Goal: Task Accomplishment & Management: Use online tool/utility

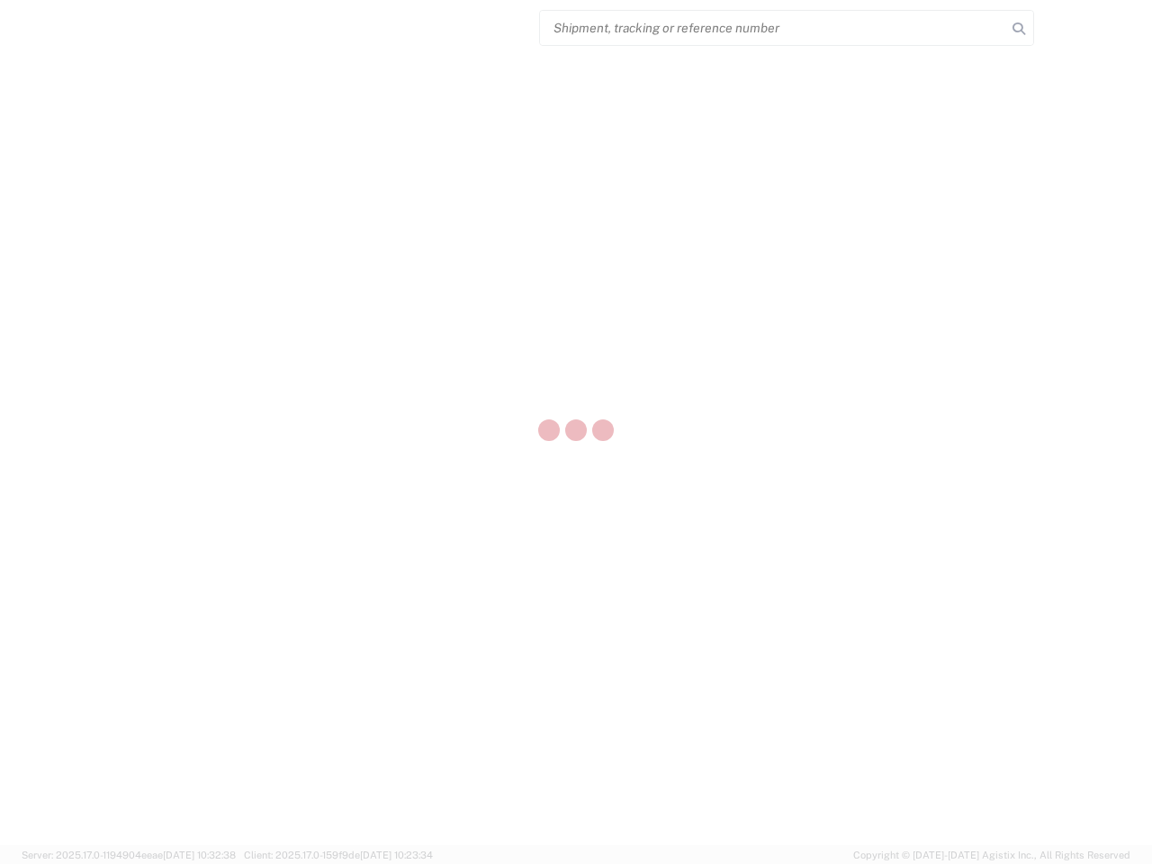
select select "US"
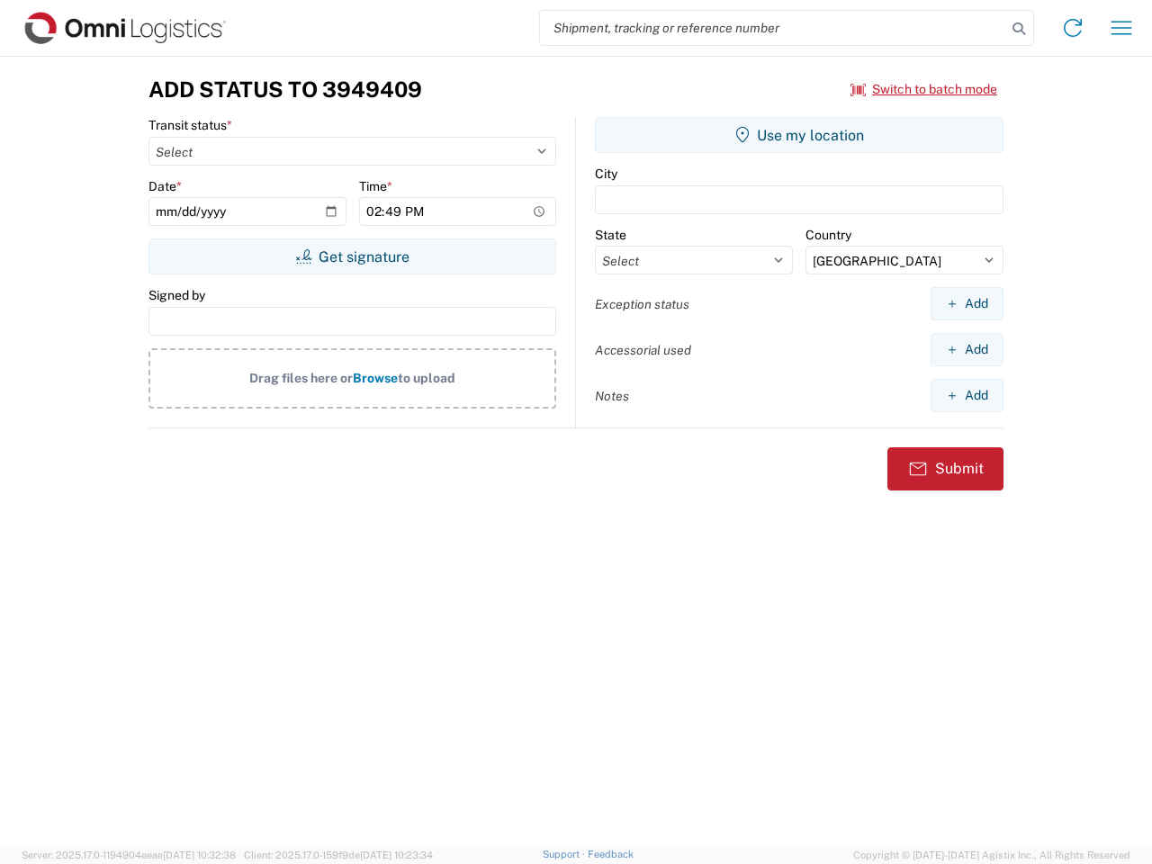
click at [773, 28] on input "search" at bounding box center [773, 28] width 466 height 34
click at [1019, 29] on icon at bounding box center [1018, 28] width 25 height 25
click at [1073, 28] on icon at bounding box center [1072, 28] width 29 height 29
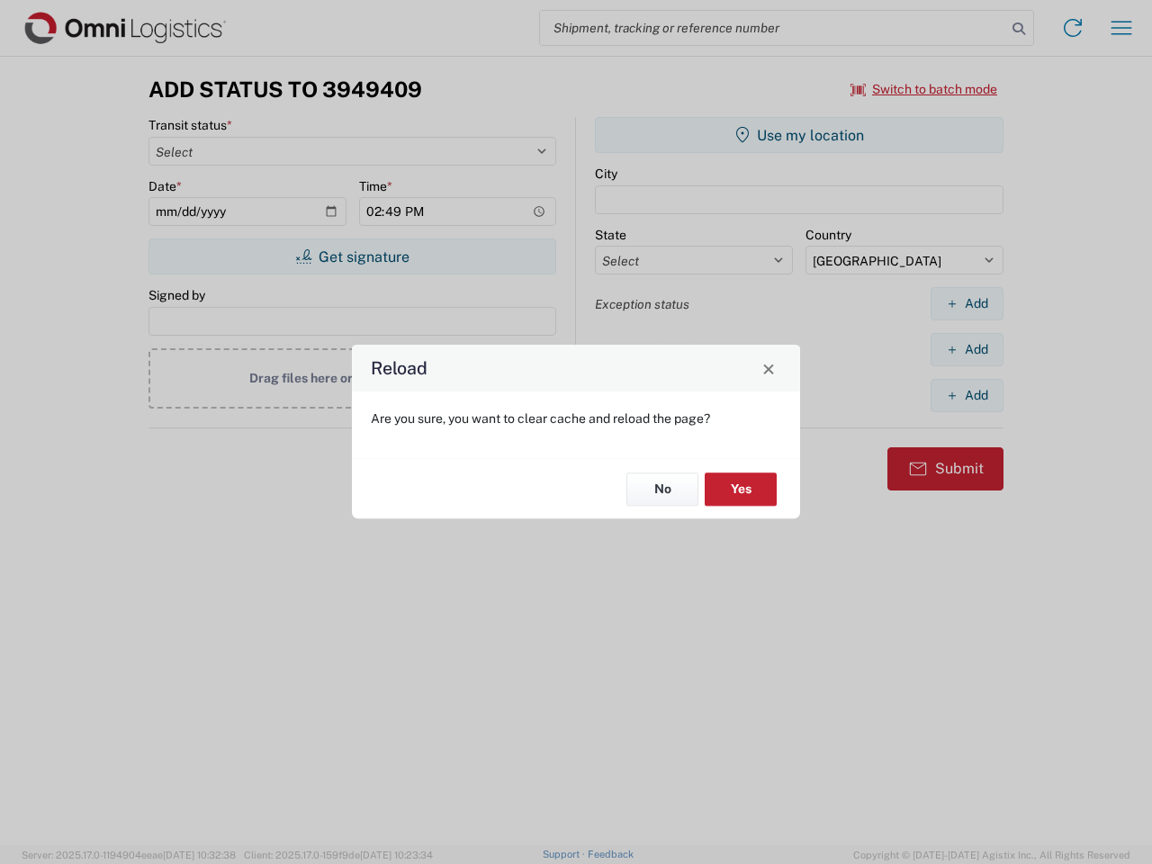
click at [924, 89] on div "Reload Are you sure, you want to clear cache and reload the page? No Yes" at bounding box center [576, 432] width 1152 height 864
click at [352, 257] on div "Reload Are you sure, you want to clear cache and reload the page? No Yes" at bounding box center [576, 432] width 1152 height 864
click at [799, 135] on div "Reload Are you sure, you want to clear cache and reload the page? No Yes" at bounding box center [576, 432] width 1152 height 864
click at [967, 303] on div "Reload Are you sure, you want to clear cache and reload the page? No Yes" at bounding box center [576, 432] width 1152 height 864
click at [967, 349] on div "Reload Are you sure, you want to clear cache and reload the page? No Yes" at bounding box center [576, 432] width 1152 height 864
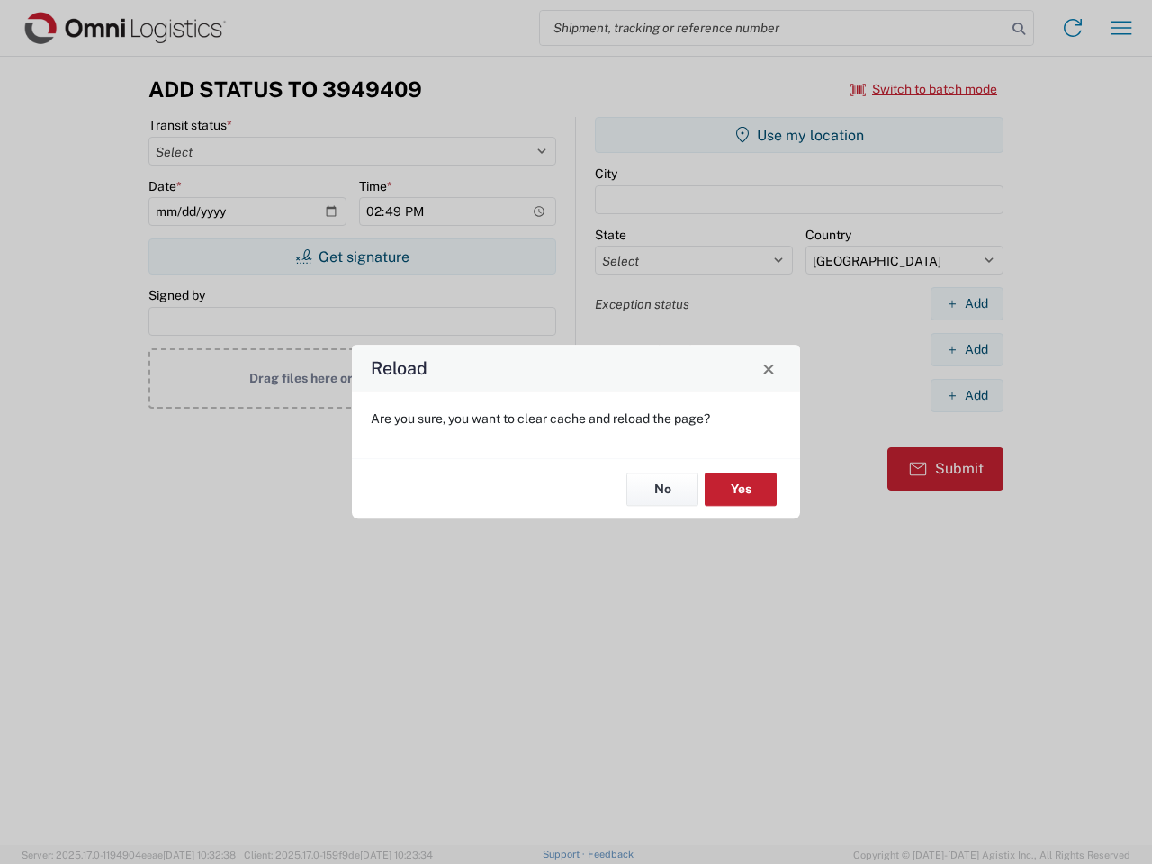
click at [967, 395] on div "Reload Are you sure, you want to clear cache and reload the page? No Yes" at bounding box center [576, 432] width 1152 height 864
